Goal: Information Seeking & Learning: Check status

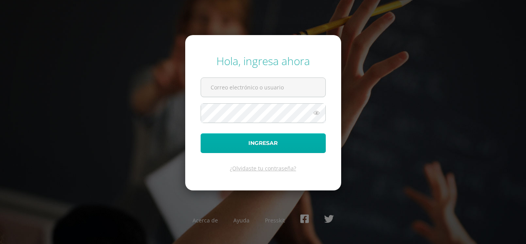
type input "2023099@ps.gt"
click at [251, 150] on button "Ingresar" at bounding box center [263, 143] width 125 height 20
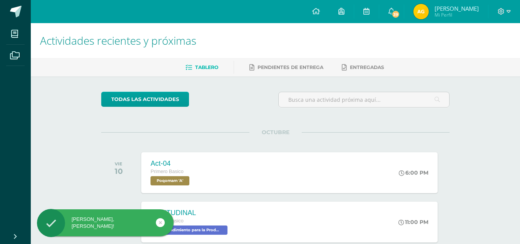
click at [424, 11] on img at bounding box center [421, 11] width 15 height 15
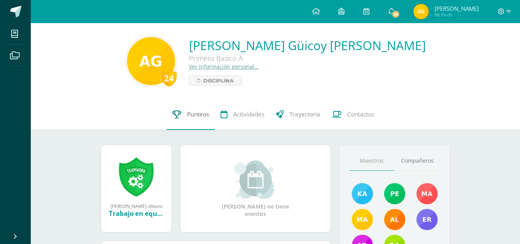
click at [194, 115] on span "Punteos" at bounding box center [198, 114] width 22 height 8
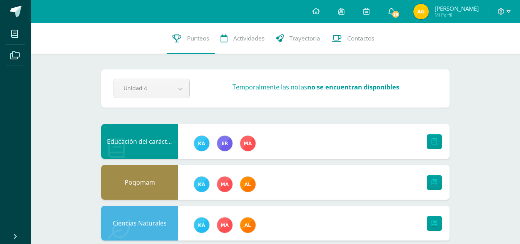
click at [395, 11] on span "39" at bounding box center [396, 14] width 8 height 8
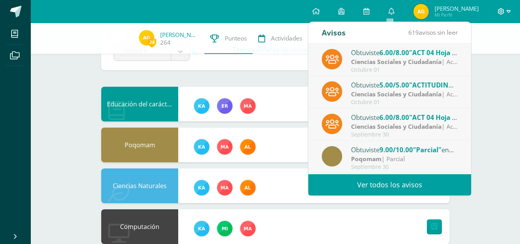
click at [506, 11] on span at bounding box center [504, 11] width 13 height 8
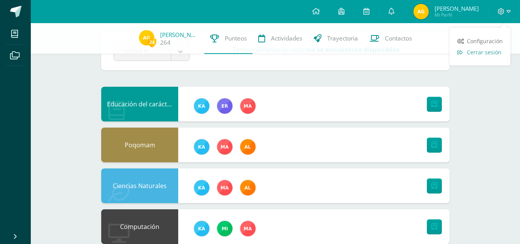
click at [469, 52] on span "Cerrar sesión" at bounding box center [484, 52] width 35 height 7
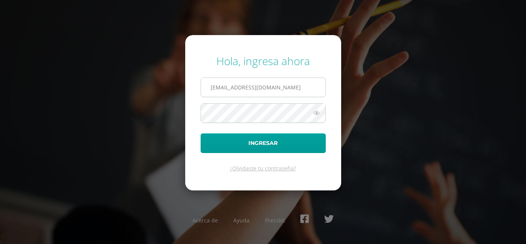
click at [300, 90] on input "[EMAIL_ADDRESS][DOMAIN_NAME]" at bounding box center [263, 87] width 124 height 19
type input "[EMAIL_ADDRESS][DOMAIN_NAME]"
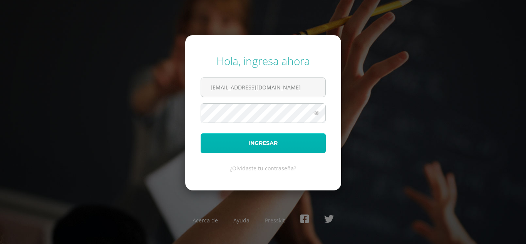
click at [270, 144] on button "Ingresar" at bounding box center [263, 143] width 125 height 20
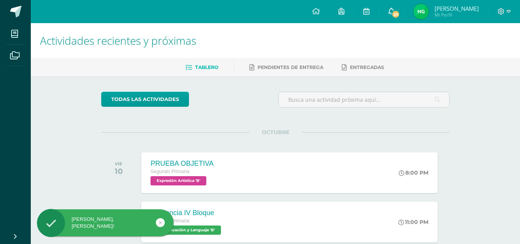
click at [394, 14] on icon at bounding box center [392, 11] width 6 height 7
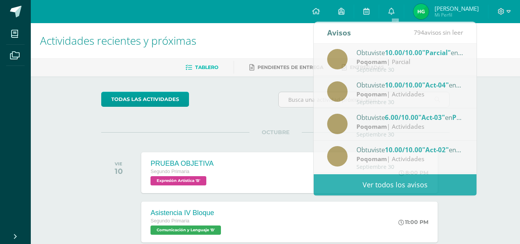
click at [429, 13] on img at bounding box center [421, 11] width 15 height 15
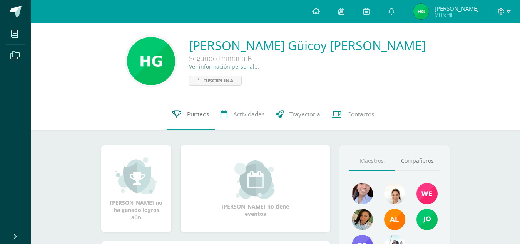
click at [201, 113] on span "Punteos" at bounding box center [198, 114] width 22 height 8
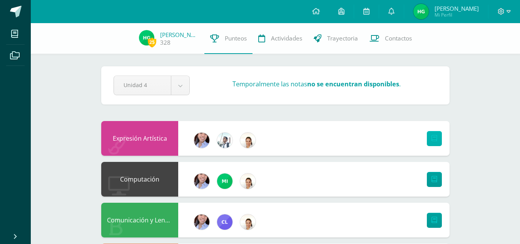
click at [438, 142] on link at bounding box center [434, 138] width 15 height 15
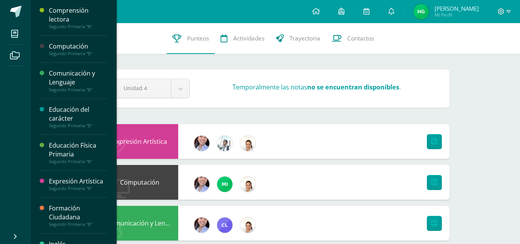
click at [54, 25] on div "Segundo Primaria "B"" at bounding box center [78, 26] width 59 height 5
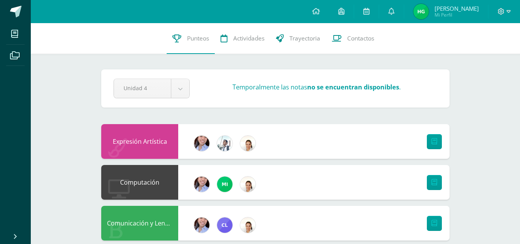
click at [317, 85] on strong "no se encuentran disponibles" at bounding box center [353, 86] width 92 height 9
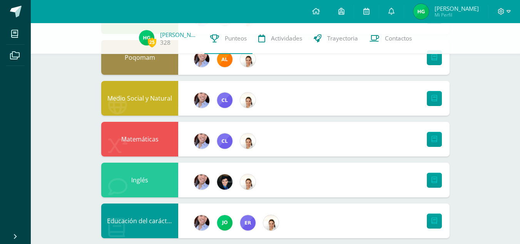
scroll to position [295, 0]
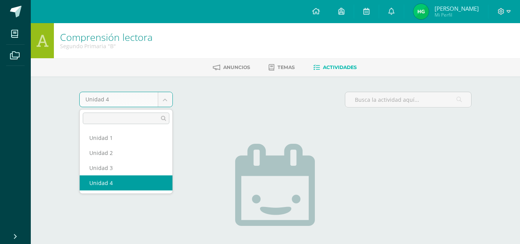
click at [164, 102] on body "Mis cursos Archivos Cerrar panel Comprensión lectora Segundo Primaria "B" Compu…" at bounding box center [260, 165] width 520 height 331
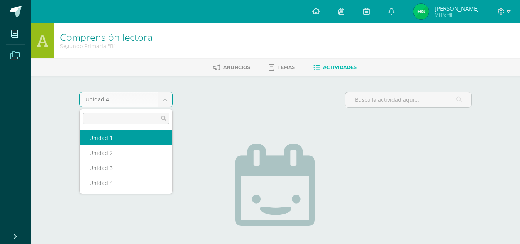
click at [8, 55] on body "Mis cursos Archivos Cerrar panel Comprensión lectora Segundo Primaria "B" Compu…" at bounding box center [260, 165] width 520 height 331
